Goal: Check status: Check status

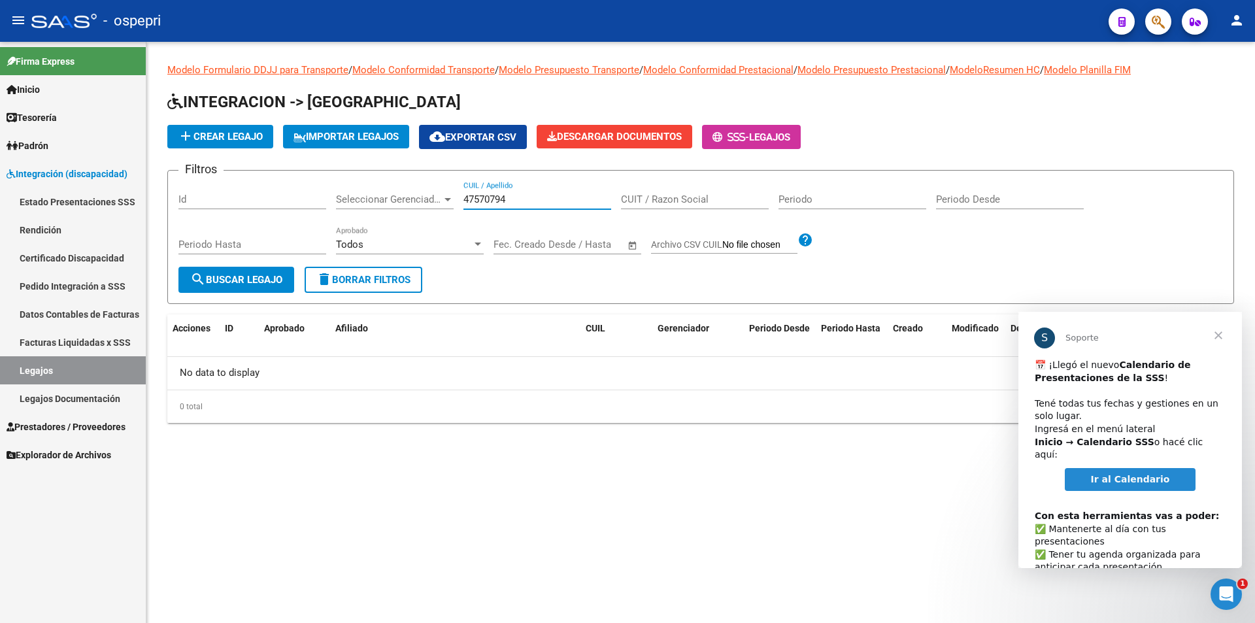
drag, startPoint x: 516, startPoint y: 199, endPoint x: 449, endPoint y: 205, distance: 66.9
click at [449, 205] on div "Filtros Id Seleccionar Gerenciador Seleccionar Gerenciador 47570794 CUIL / Apel…" at bounding box center [700, 224] width 1045 height 86
paste input "56757877"
type input "56757877"
click at [226, 282] on span "search Buscar Legajo" at bounding box center [236, 280] width 92 height 12
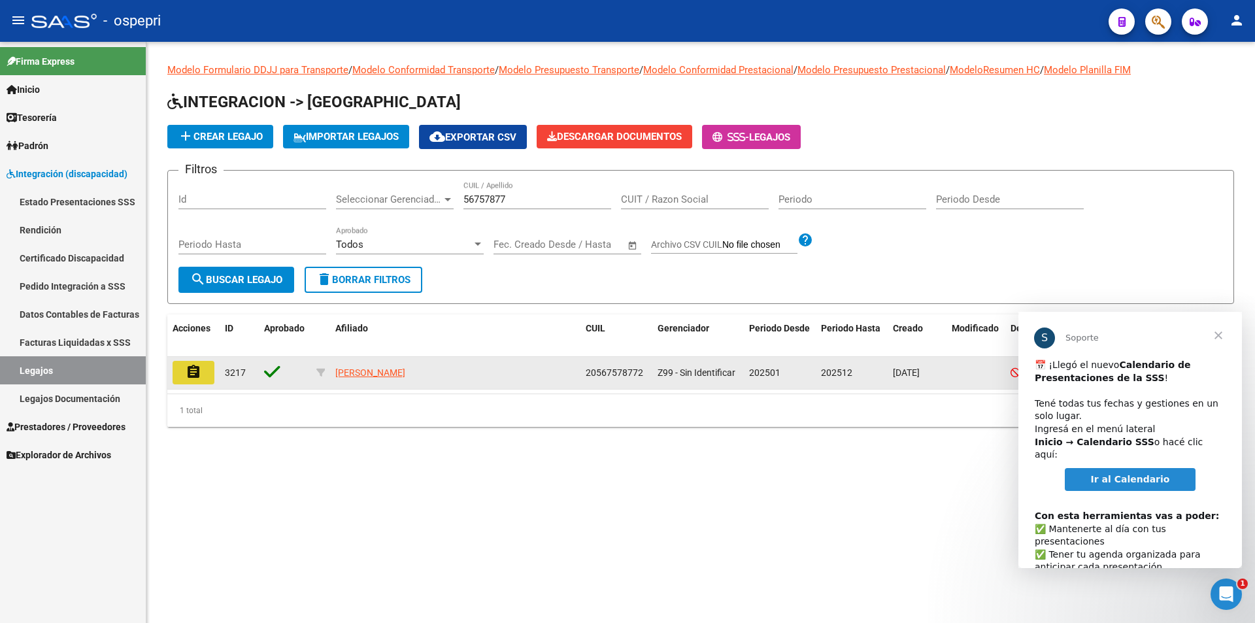
click at [188, 367] on mat-icon "assignment" at bounding box center [194, 372] width 16 height 16
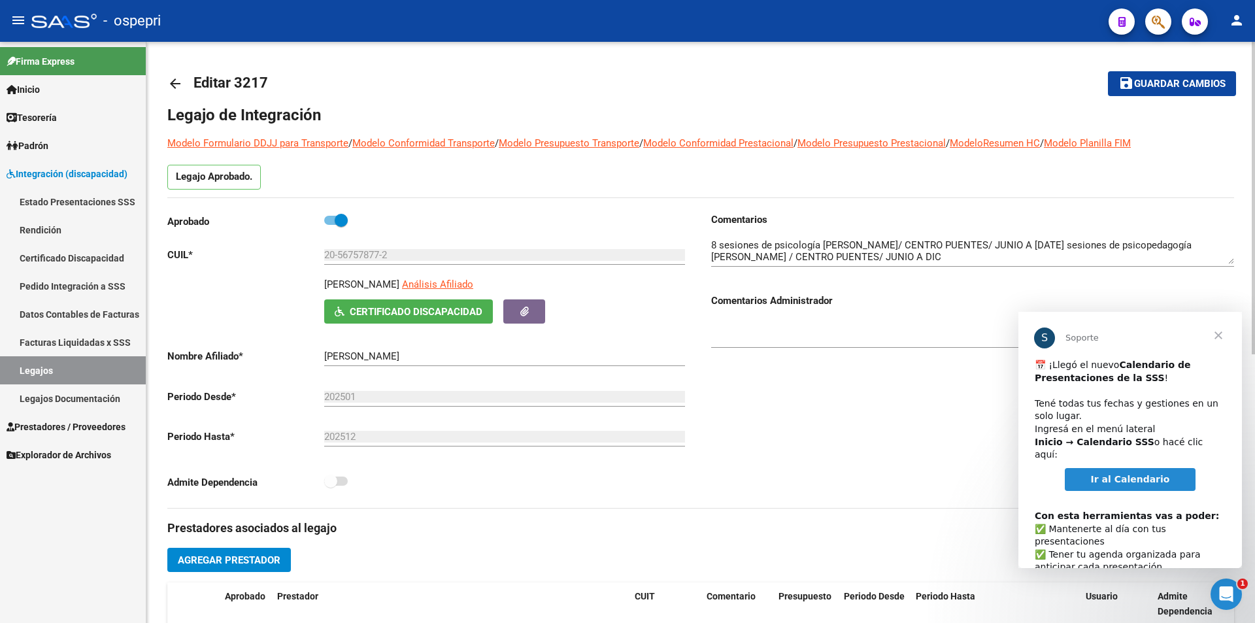
click at [1211, 333] on span "Cerrar" at bounding box center [1218, 335] width 47 height 47
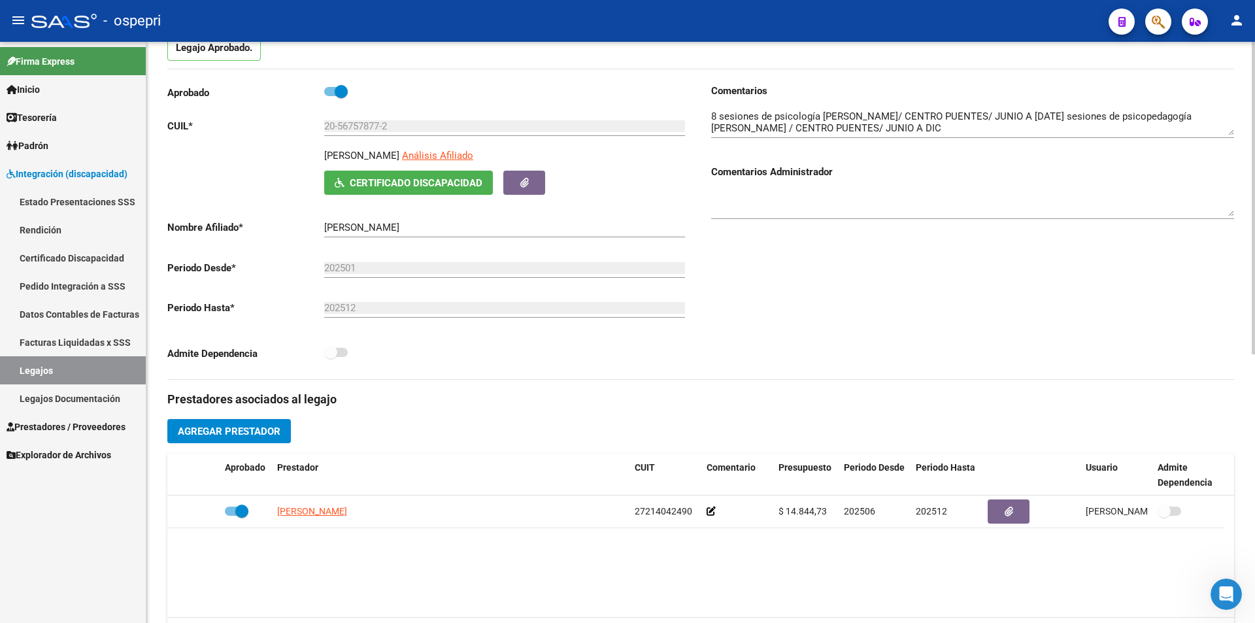
scroll to position [131, 0]
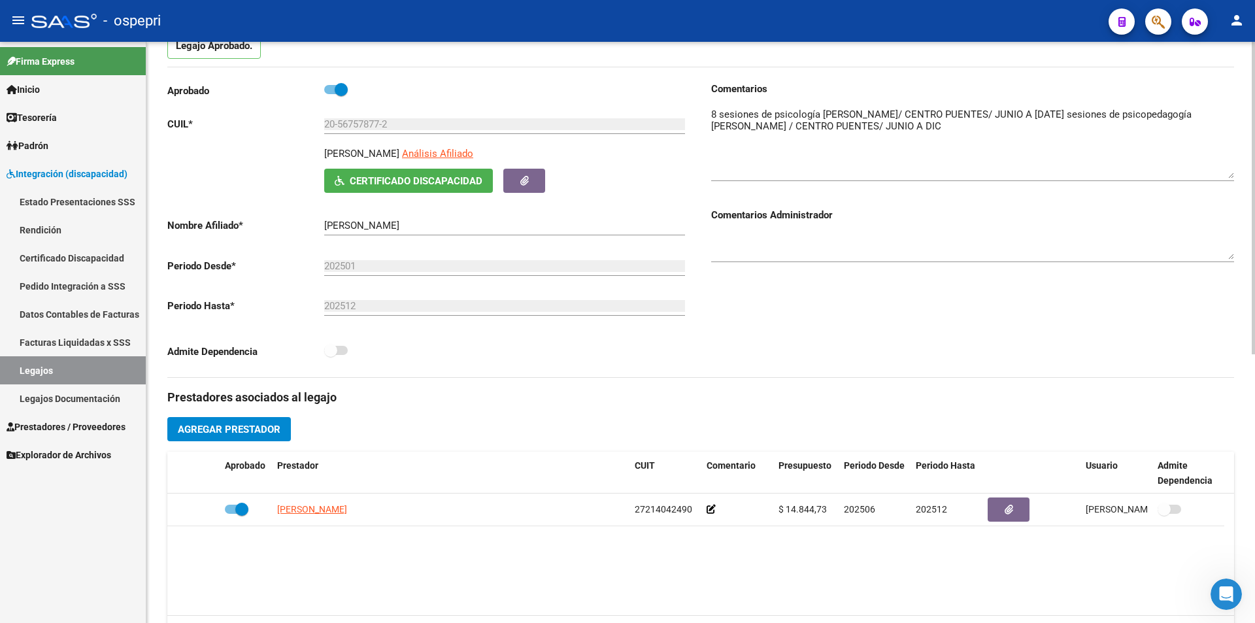
drag, startPoint x: 1230, startPoint y: 132, endPoint x: 1242, endPoint y: 180, distance: 49.8
click at [1242, 180] on div "arrow_back Editar 3217 save Guardar cambios Legajo de Integración Modelo Formul…" at bounding box center [700, 452] width 1109 height 1082
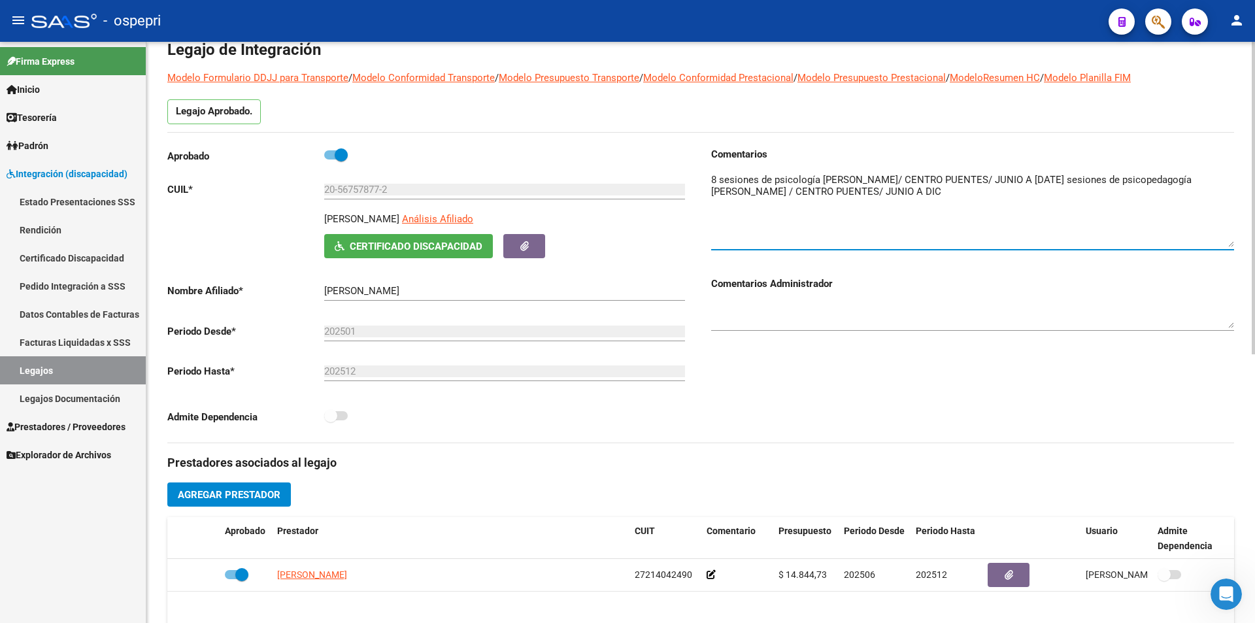
drag, startPoint x: 711, startPoint y: 178, endPoint x: 1141, endPoint y: 222, distance: 431.6
click at [1141, 222] on textarea at bounding box center [972, 210] width 523 height 75
